Goal: Task Accomplishment & Management: Use online tool/utility

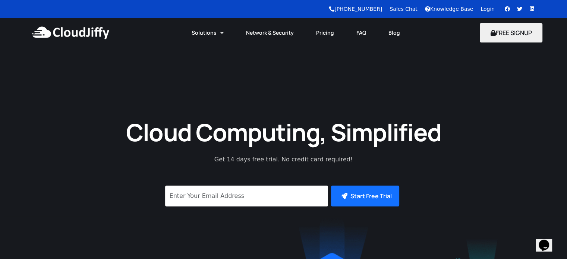
click at [486, 10] on link "Login" at bounding box center [487, 9] width 14 height 6
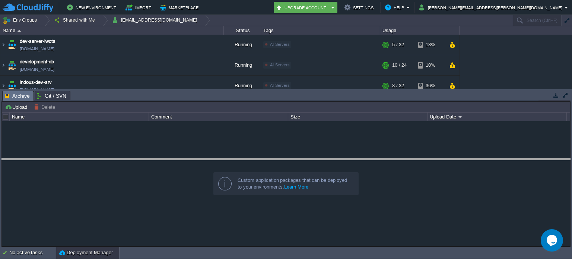
drag, startPoint x: 318, startPoint y: 92, endPoint x: 317, endPoint y: 165, distance: 73.1
click at [317, 165] on body "New Environment Import Marketplace Bonus ₹0.00 Upgrade Account Settings Help bh…" at bounding box center [286, 129] width 572 height 259
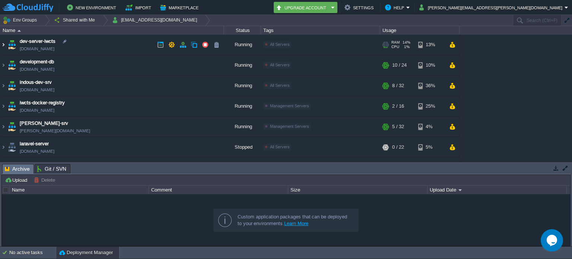
click at [4, 44] on img at bounding box center [3, 45] width 6 height 20
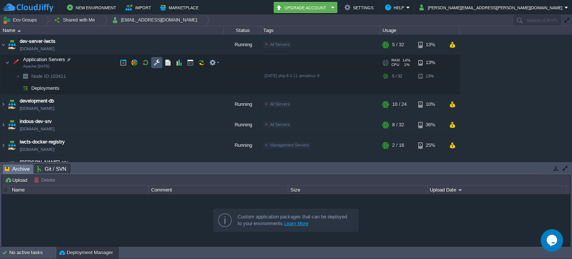
click at [156, 60] on button "button" at bounding box center [157, 62] width 7 height 7
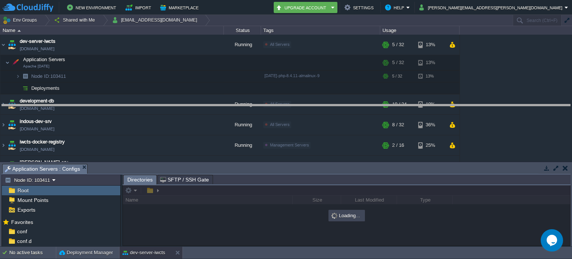
drag, startPoint x: 349, startPoint y: 167, endPoint x: 356, endPoint y: 107, distance: 60.1
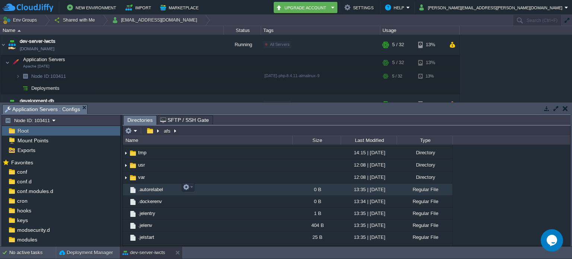
scroll to position [250, 0]
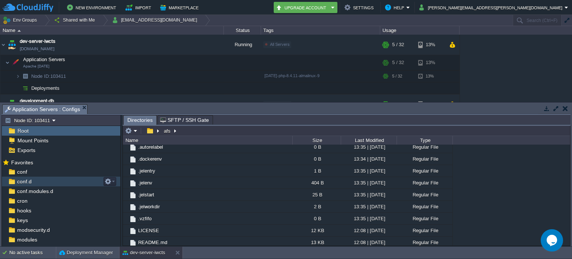
click at [37, 179] on div "conf.d" at bounding box center [61, 182] width 119 height 10
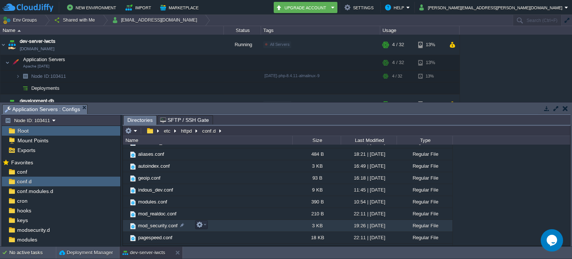
scroll to position [14, 0]
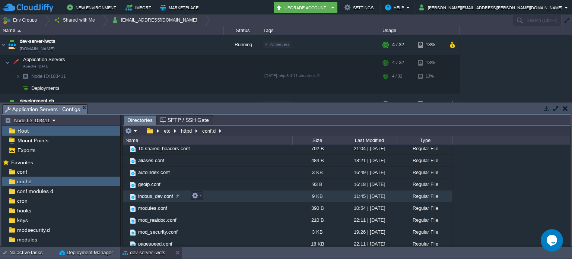
click at [169, 196] on span "indous_dev.conf" at bounding box center [155, 196] width 37 height 6
click at [194, 195] on button "button" at bounding box center [195, 195] width 7 height 7
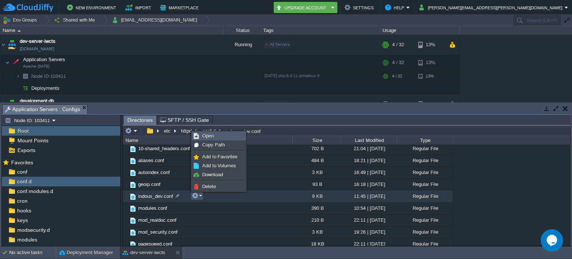
click at [210, 136] on span "Open" at bounding box center [208, 136] width 12 height 6
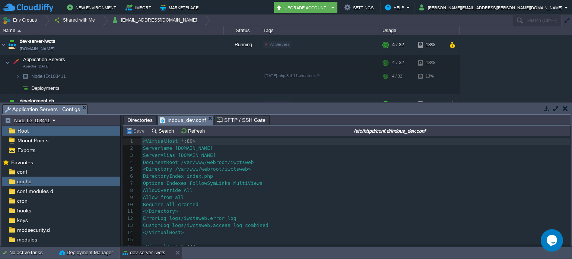
scroll to position [2, 0]
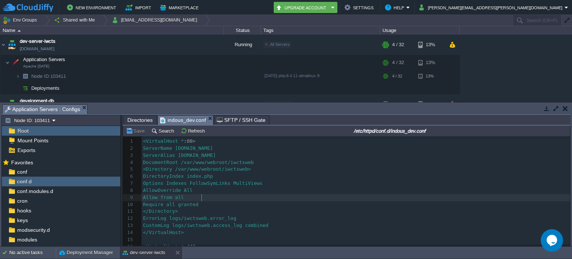
click at [270, 198] on pre "Allow from all" at bounding box center [356, 197] width 429 height 7
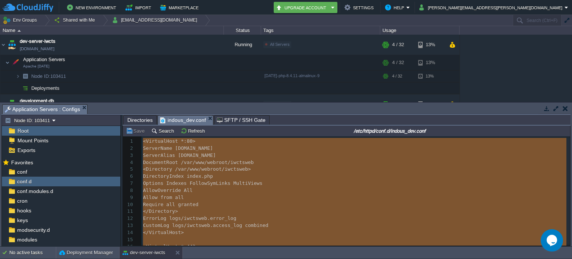
type textarea "-"
